Goal: Transaction & Acquisition: Purchase product/service

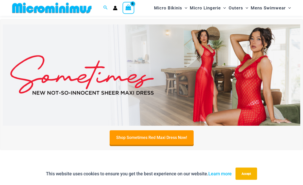
scroll to position [134, 0]
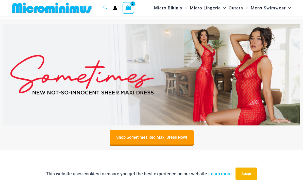
click at [268, 85] on img at bounding box center [152, 74] width 298 height 101
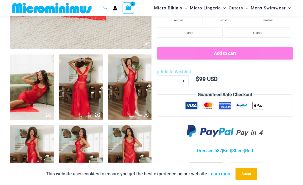
scroll to position [195, 0]
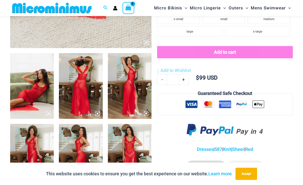
click at [30, 94] on img at bounding box center [32, 85] width 44 height 65
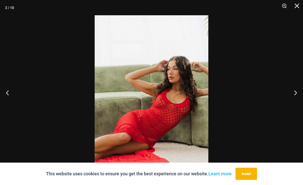
click at [296, 100] on button "Next" at bounding box center [293, 92] width 19 height 25
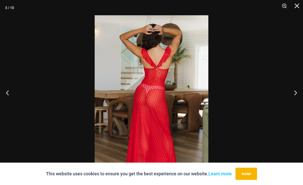
click at [253, 179] on button "Accept" at bounding box center [247, 173] width 22 height 12
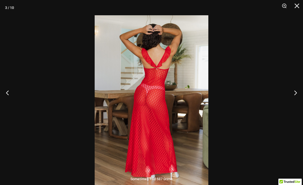
click at [296, 101] on button "Next" at bounding box center [293, 92] width 19 height 25
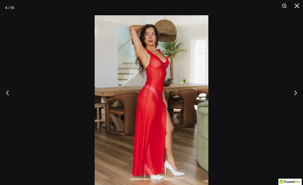
click at [295, 102] on button "Next" at bounding box center [293, 92] width 19 height 25
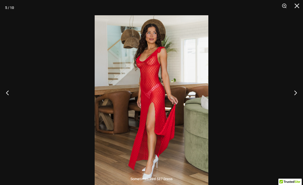
click at [296, 99] on button "Next" at bounding box center [293, 92] width 19 height 25
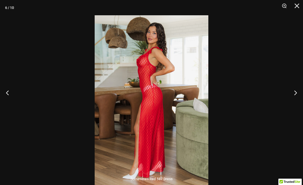
click at [295, 98] on button "Next" at bounding box center [293, 92] width 19 height 25
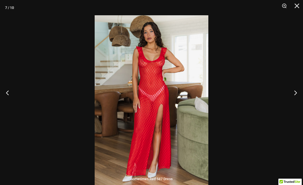
click at [295, 99] on button "Next" at bounding box center [293, 92] width 19 height 25
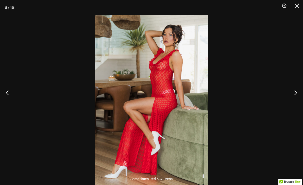
click at [295, 98] on button "Next" at bounding box center [293, 92] width 19 height 25
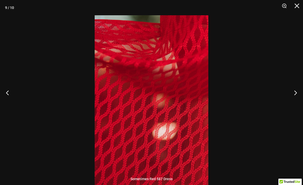
click at [295, 99] on button "Next" at bounding box center [293, 92] width 19 height 25
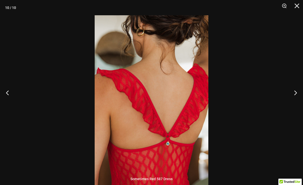
click at [294, 100] on button "Next" at bounding box center [293, 92] width 19 height 25
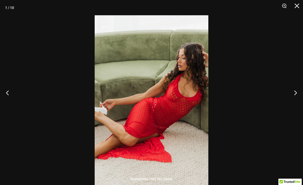
click at [294, 99] on button "Next" at bounding box center [293, 92] width 19 height 25
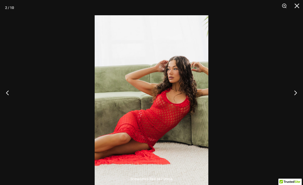
click at [294, 100] on button "Next" at bounding box center [293, 92] width 19 height 25
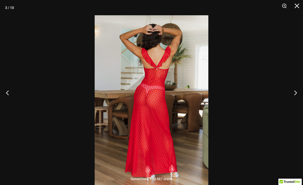
click at [293, 101] on button "Next" at bounding box center [293, 92] width 19 height 25
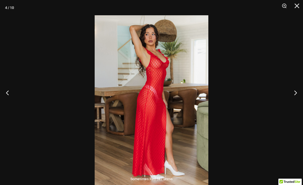
click at [293, 100] on button "Next" at bounding box center [293, 92] width 19 height 25
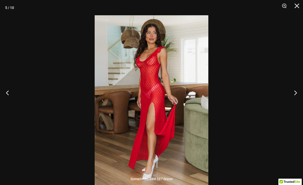
click at [293, 101] on button "Next" at bounding box center [293, 92] width 19 height 25
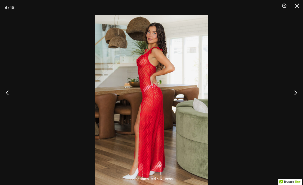
click at [293, 101] on button "Next" at bounding box center [293, 92] width 19 height 25
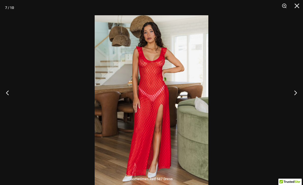
click at [293, 100] on button "Next" at bounding box center [293, 92] width 19 height 25
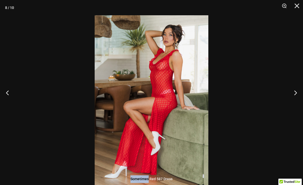
click at [293, 100] on button "Next" at bounding box center [293, 92] width 19 height 25
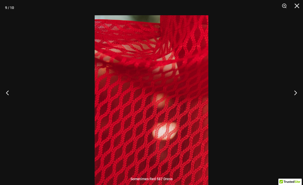
click at [295, 7] on button "Close" at bounding box center [295, 7] width 13 height 15
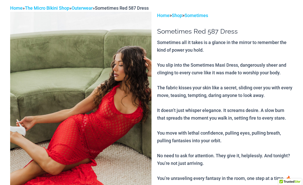
scroll to position [0, 0]
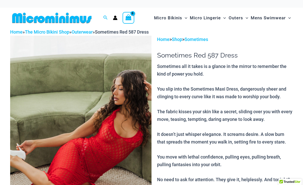
scroll to position [-14, 0]
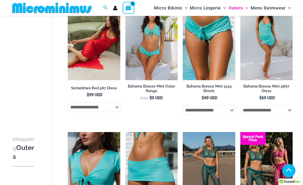
scroll to position [101, 0]
click at [240, 1] on img at bounding box center [240, 1] width 0 height 0
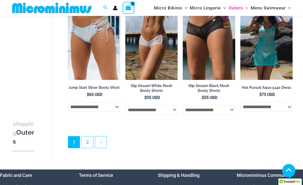
scroll to position [1010, 0]
click at [86, 144] on link "2" at bounding box center [87, 141] width 11 height 11
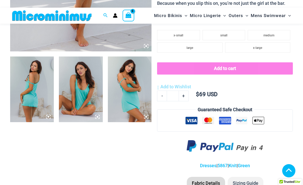
scroll to position [183, 0]
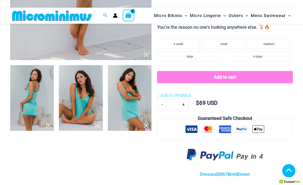
click at [38, 95] on img at bounding box center [32, 97] width 44 height 65
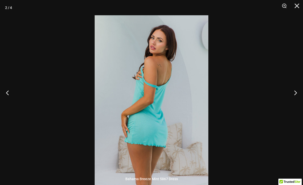
click at [302, 105] on button "Next" at bounding box center [293, 92] width 19 height 25
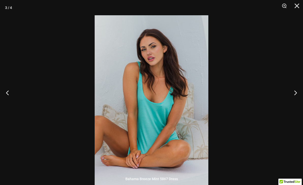
click at [297, 101] on button "Next" at bounding box center [293, 92] width 19 height 25
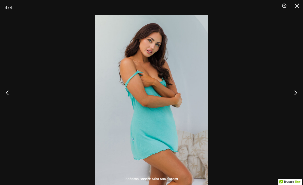
click at [298, 101] on button "Next" at bounding box center [293, 92] width 19 height 25
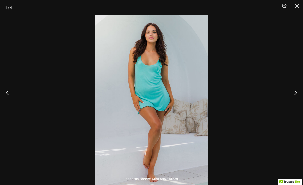
click at [299, 101] on button "Next" at bounding box center [293, 92] width 19 height 25
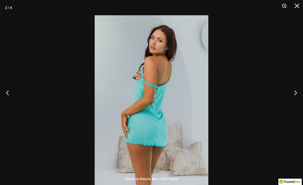
click at [299, 101] on button "Next" at bounding box center [293, 92] width 19 height 25
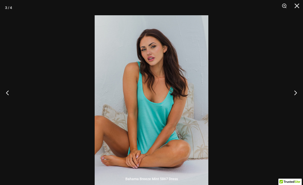
click at [299, 101] on button "Next" at bounding box center [293, 92] width 19 height 25
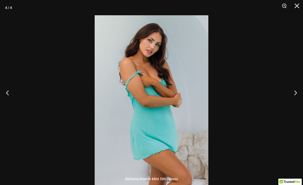
click at [296, 7] on button "Close" at bounding box center [295, 7] width 13 height 15
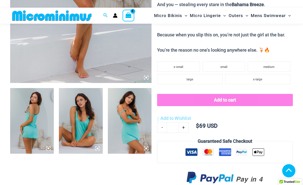
scroll to position [160, 0]
click at [196, 76] on li "large" at bounding box center [189, 79] width 65 height 10
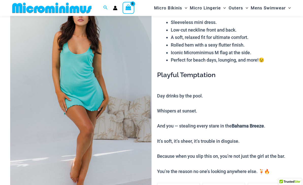
scroll to position [0, 0]
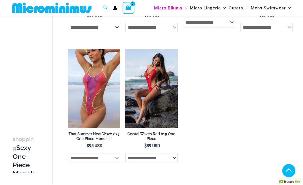
scroll to position [663, 0]
click at [174, 159] on select "**********" at bounding box center [151, 158] width 52 height 10
select select "*****"
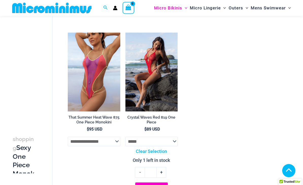
scroll to position [678, 0]
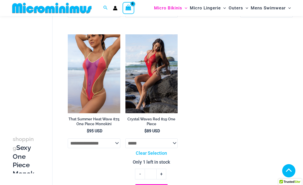
click at [125, 34] on img at bounding box center [125, 34] width 0 height 0
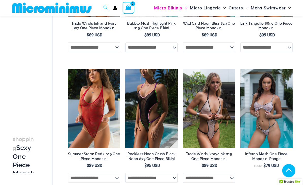
scroll to position [118, 0]
click at [125, 69] on img at bounding box center [125, 69] width 0 height 0
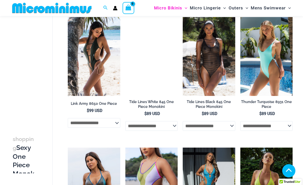
scroll to position [427, 0]
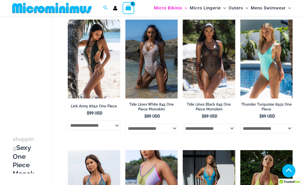
click at [240, 20] on img at bounding box center [240, 20] width 0 height 0
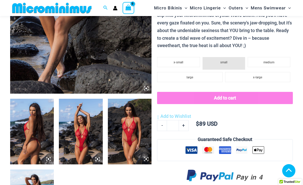
scroll to position [150, 0]
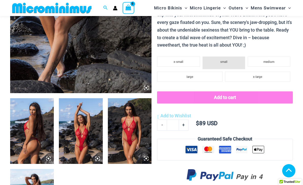
click at [78, 128] on img at bounding box center [81, 130] width 44 height 65
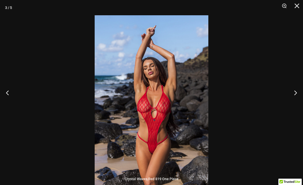
click at [296, 101] on button "Next" at bounding box center [293, 92] width 19 height 25
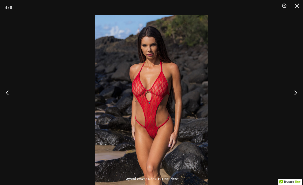
click at [296, 99] on button "Next" at bounding box center [293, 92] width 19 height 25
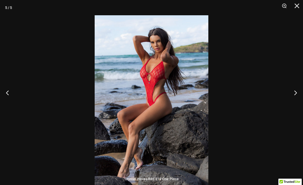
click at [296, 98] on button "Next" at bounding box center [293, 92] width 19 height 25
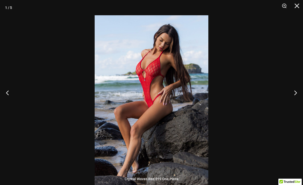
click at [296, 98] on button "Next" at bounding box center [293, 92] width 19 height 25
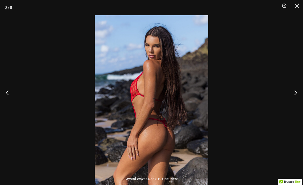
click at [296, 98] on button "Next" at bounding box center [293, 92] width 19 height 25
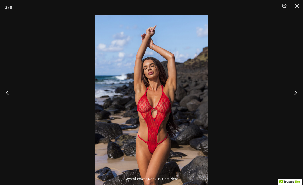
click at [296, 98] on button "Next" at bounding box center [293, 92] width 19 height 25
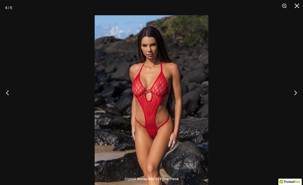
click at [296, 98] on button "Next" at bounding box center [293, 92] width 19 height 25
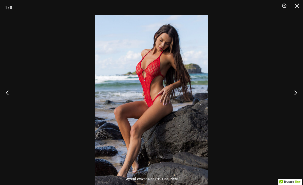
click at [296, 98] on button "Next" at bounding box center [293, 92] width 19 height 25
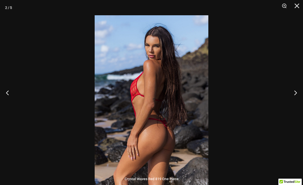
click at [295, 98] on button "Next" at bounding box center [293, 92] width 19 height 25
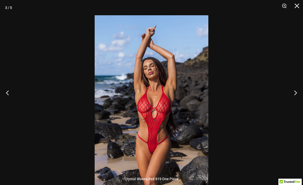
click at [301, 4] on button "Close" at bounding box center [295, 7] width 13 height 15
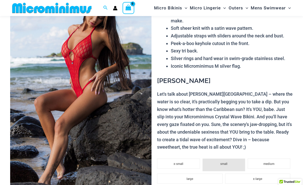
scroll to position [0, 0]
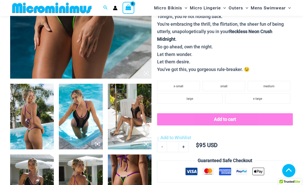
scroll to position [165, 0]
click at [75, 120] on img at bounding box center [81, 116] width 44 height 65
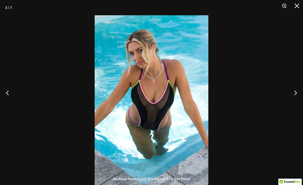
click at [301, 101] on button "Next" at bounding box center [293, 92] width 19 height 25
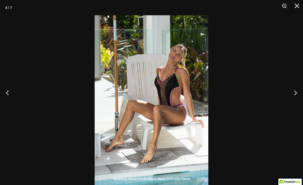
click at [301, 101] on button "Next" at bounding box center [293, 92] width 19 height 25
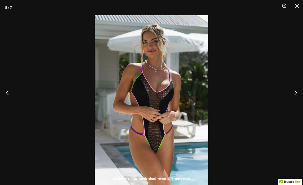
click at [299, 98] on button "Next" at bounding box center [293, 92] width 19 height 25
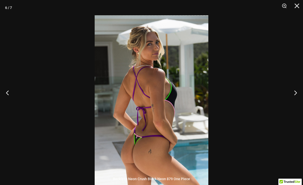
click at [302, 96] on button "Next" at bounding box center [293, 92] width 19 height 25
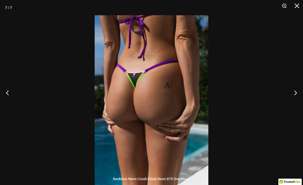
click at [300, 98] on button "Next" at bounding box center [293, 92] width 19 height 25
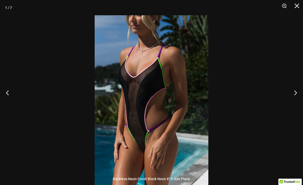
click at [300, 98] on button "Next" at bounding box center [293, 92] width 19 height 25
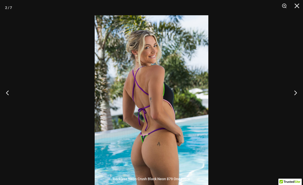
click at [299, 98] on button "Next" at bounding box center [293, 92] width 19 height 25
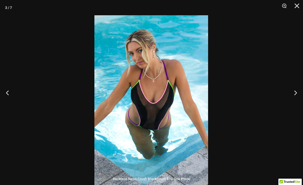
click at [300, 3] on button "Close" at bounding box center [295, 7] width 13 height 15
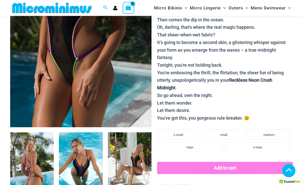
scroll to position [112, 0]
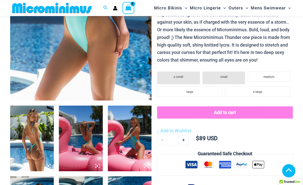
scroll to position [146, 0]
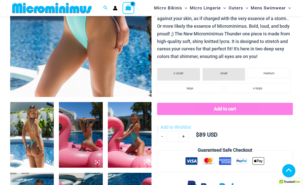
click at [199, 86] on li "large" at bounding box center [189, 88] width 65 height 10
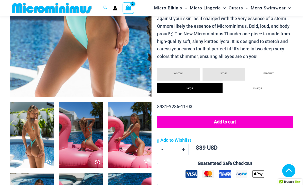
click at [34, 133] on img at bounding box center [32, 134] width 44 height 65
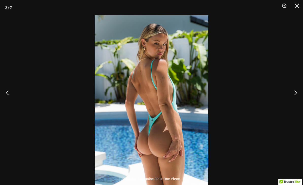
click at [295, 100] on button "Next" at bounding box center [293, 92] width 19 height 25
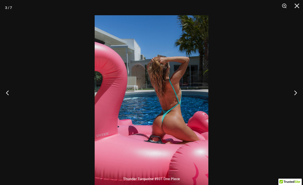
click at [294, 102] on button "Next" at bounding box center [293, 92] width 19 height 25
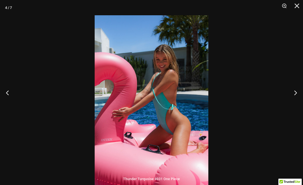
click at [295, 101] on button "Next" at bounding box center [293, 92] width 19 height 25
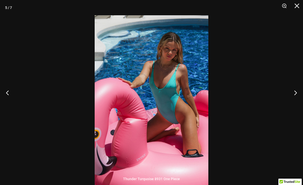
click at [297, 98] on button "Next" at bounding box center [293, 92] width 19 height 25
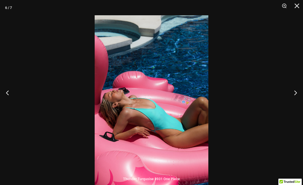
click at [296, 99] on button "Next" at bounding box center [293, 92] width 19 height 25
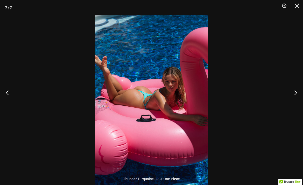
click at [297, 97] on button "Next" at bounding box center [293, 92] width 19 height 25
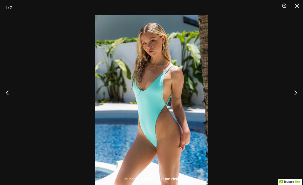
click at [297, 97] on button "Next" at bounding box center [293, 92] width 19 height 25
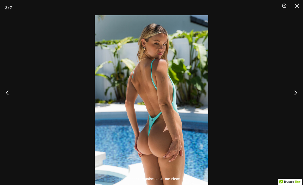
click at [297, 97] on button "Next" at bounding box center [293, 92] width 19 height 25
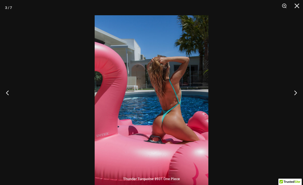
click at [296, 98] on button "Next" at bounding box center [293, 92] width 19 height 25
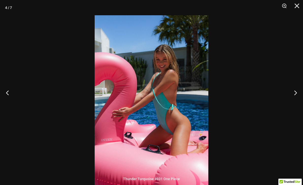
click at [296, 98] on button "Next" at bounding box center [293, 92] width 19 height 25
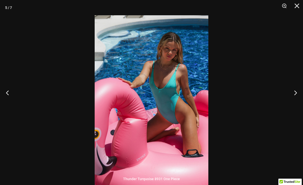
click at [297, 98] on button "Next" at bounding box center [293, 92] width 19 height 25
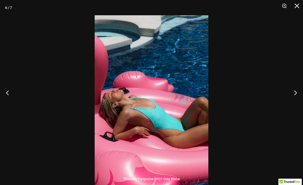
click at [297, 98] on button "Next" at bounding box center [293, 92] width 19 height 25
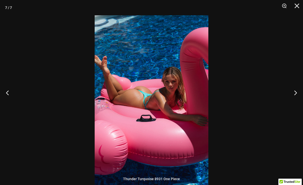
click at [296, 99] on button "Next" at bounding box center [293, 92] width 19 height 25
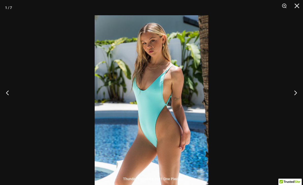
click at [296, 99] on button "Next" at bounding box center [293, 92] width 19 height 25
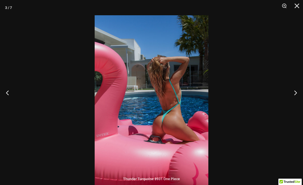
click at [296, 99] on button "Next" at bounding box center [293, 92] width 19 height 25
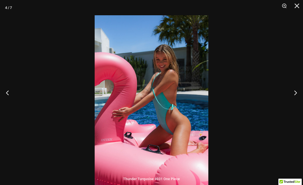
click at [297, 7] on button "Close" at bounding box center [295, 7] width 13 height 15
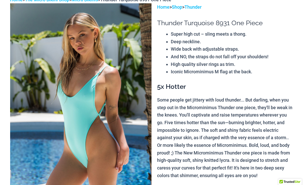
scroll to position [0, 0]
